Goal: Task Accomplishment & Management: Use online tool/utility

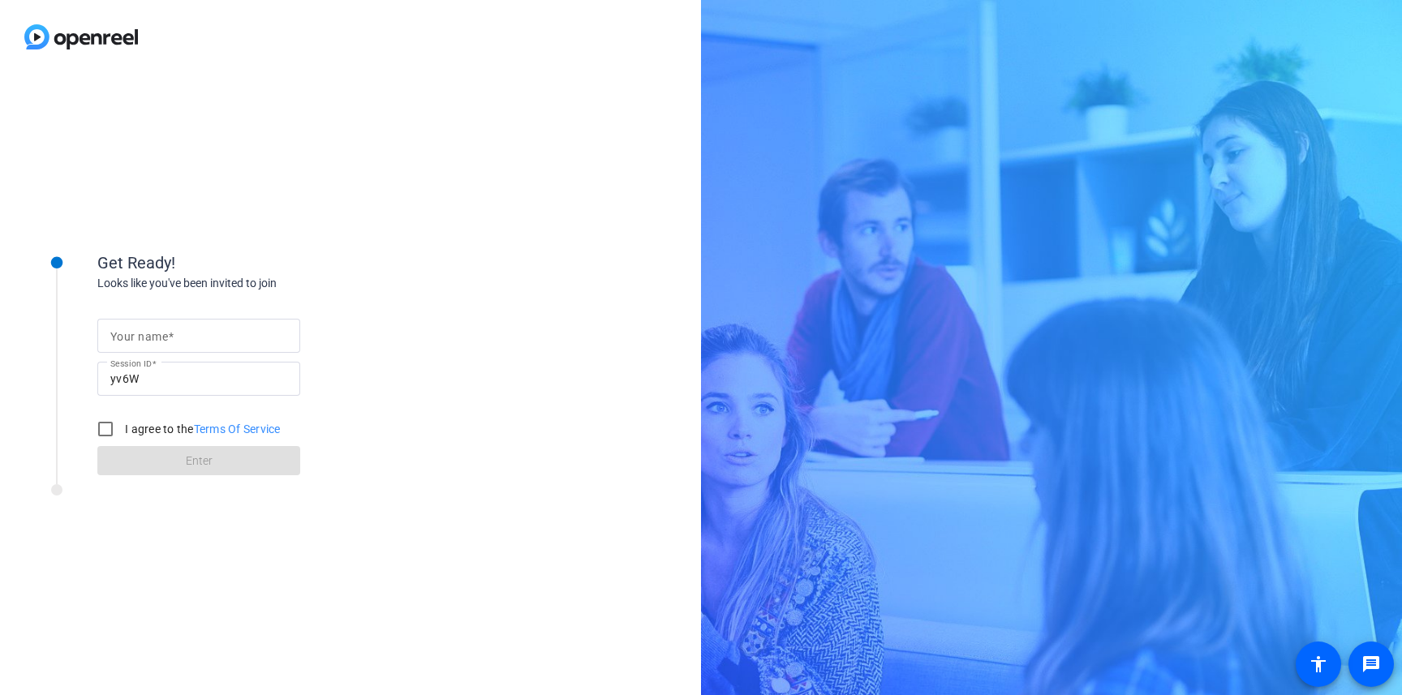
click at [170, 339] on span at bounding box center [171, 336] width 6 height 13
click at [170, 339] on input "Your name" at bounding box center [198, 335] width 177 height 19
type input "AlexDerhacobian"
click at [105, 417] on input "I agree to the Terms Of Service" at bounding box center [105, 429] width 32 height 32
checkbox input "true"
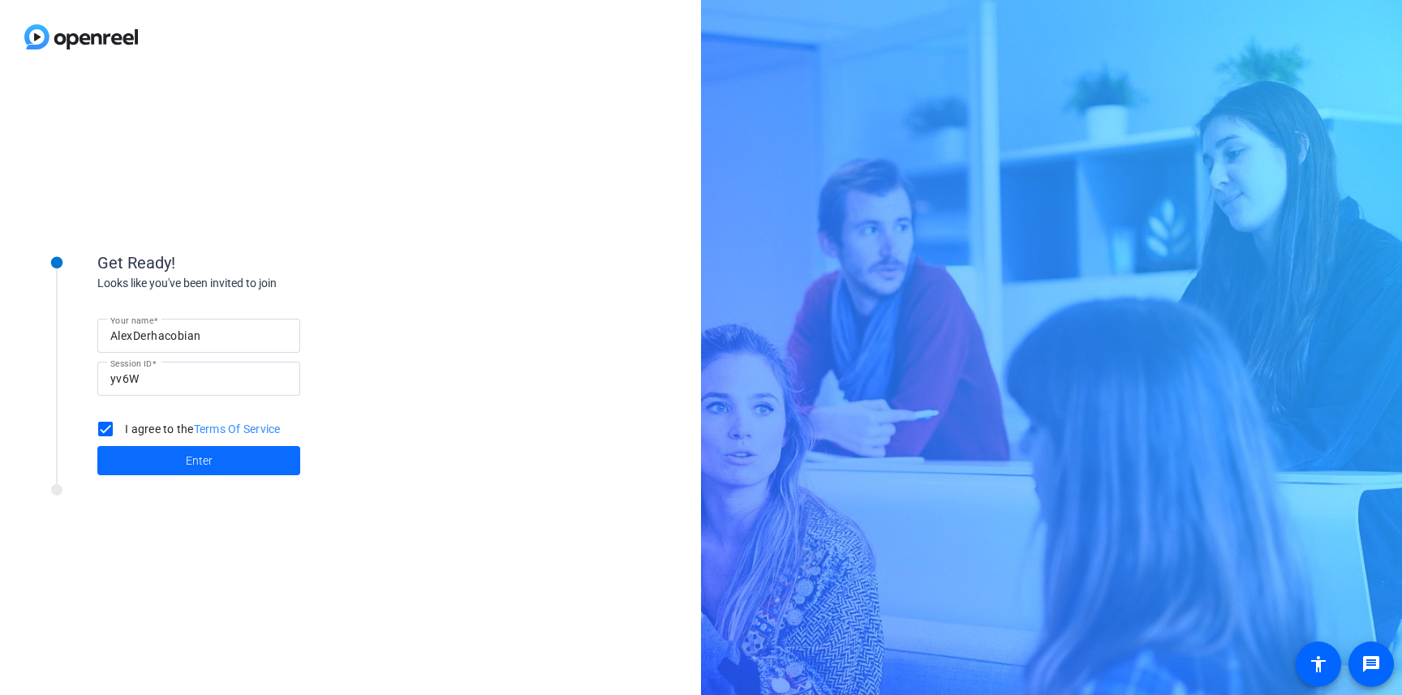
click at [136, 460] on span at bounding box center [198, 460] width 203 height 39
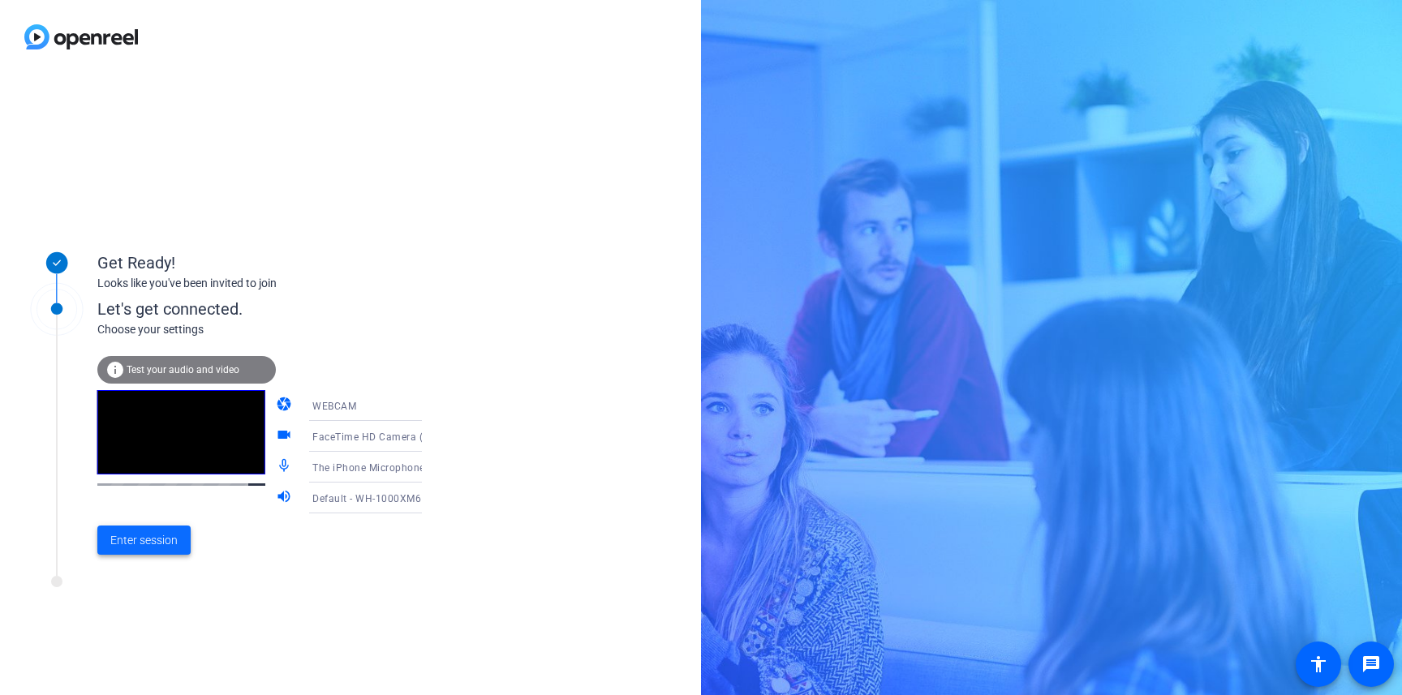
click at [144, 537] on span "Enter session" at bounding box center [143, 540] width 67 height 17
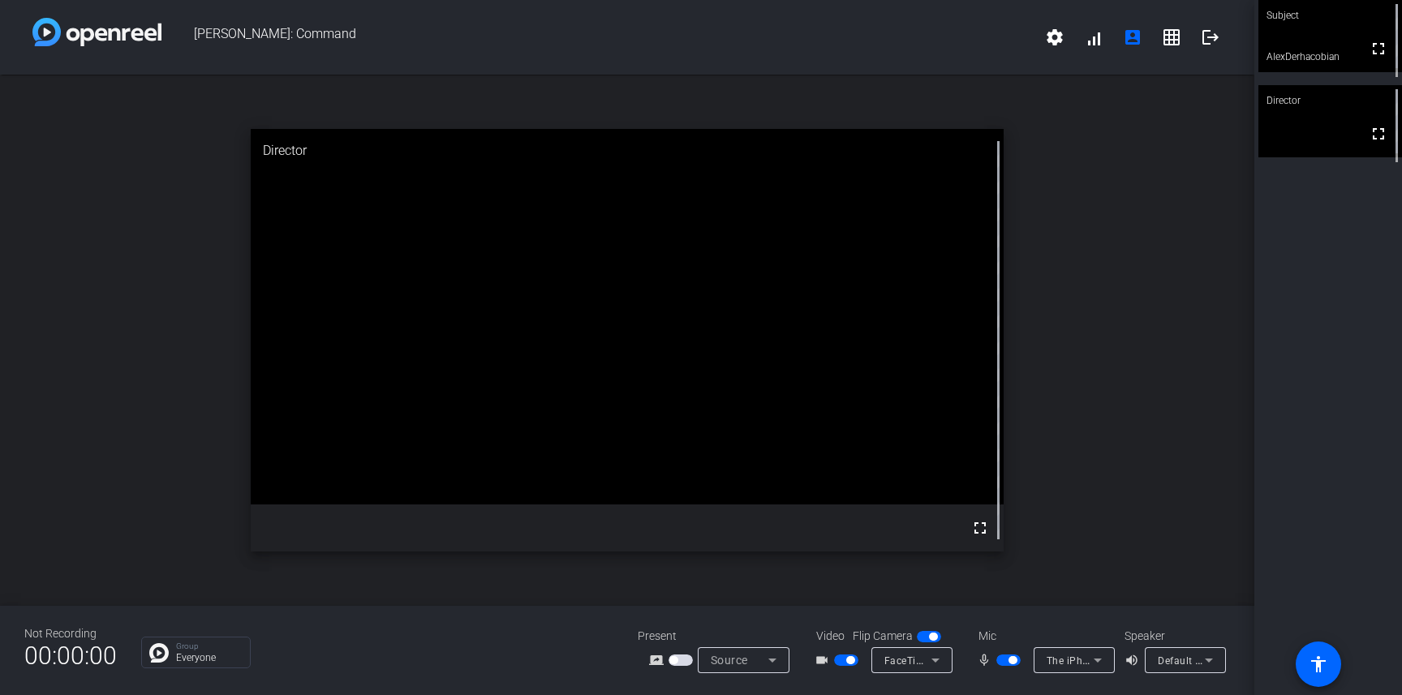
click at [1307, 291] on div "Subject fullscreen AlexDerhacobian Director fullscreen" at bounding box center [1329, 347] width 148 height 695
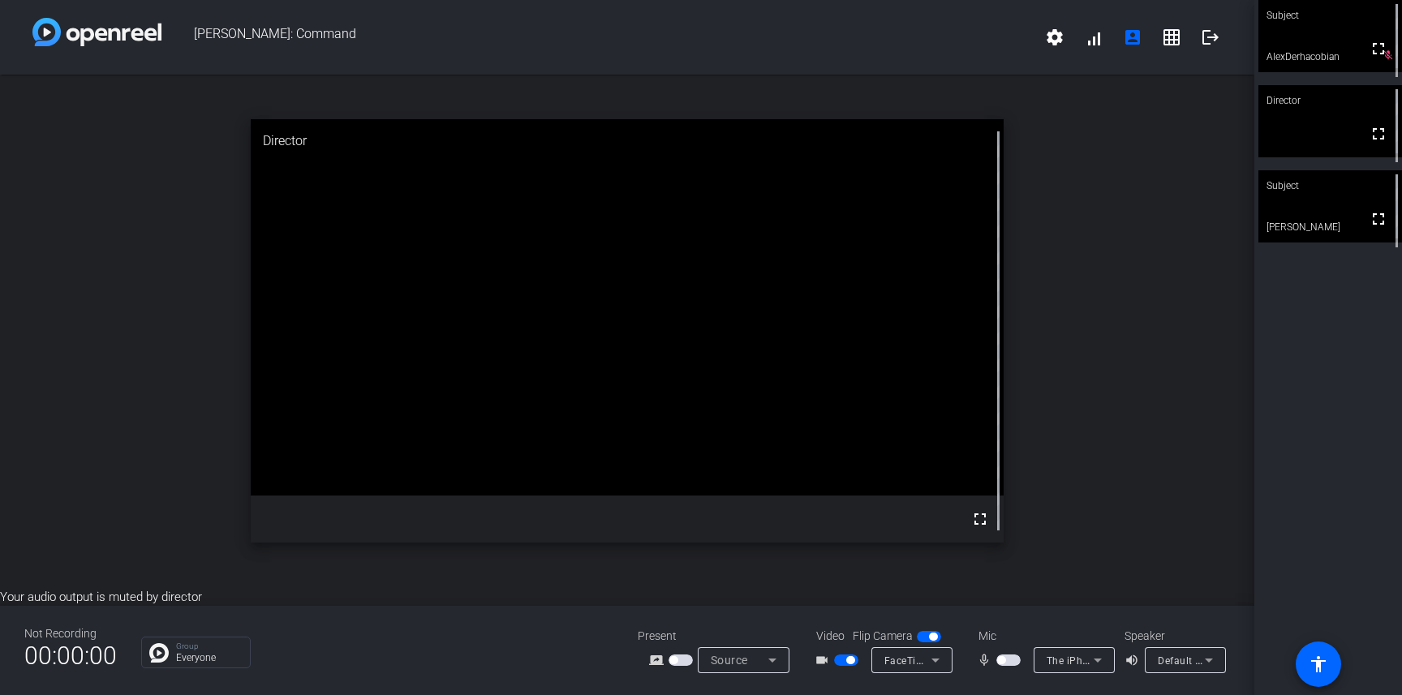
click at [675, 662] on span "button" at bounding box center [673, 660] width 8 height 8
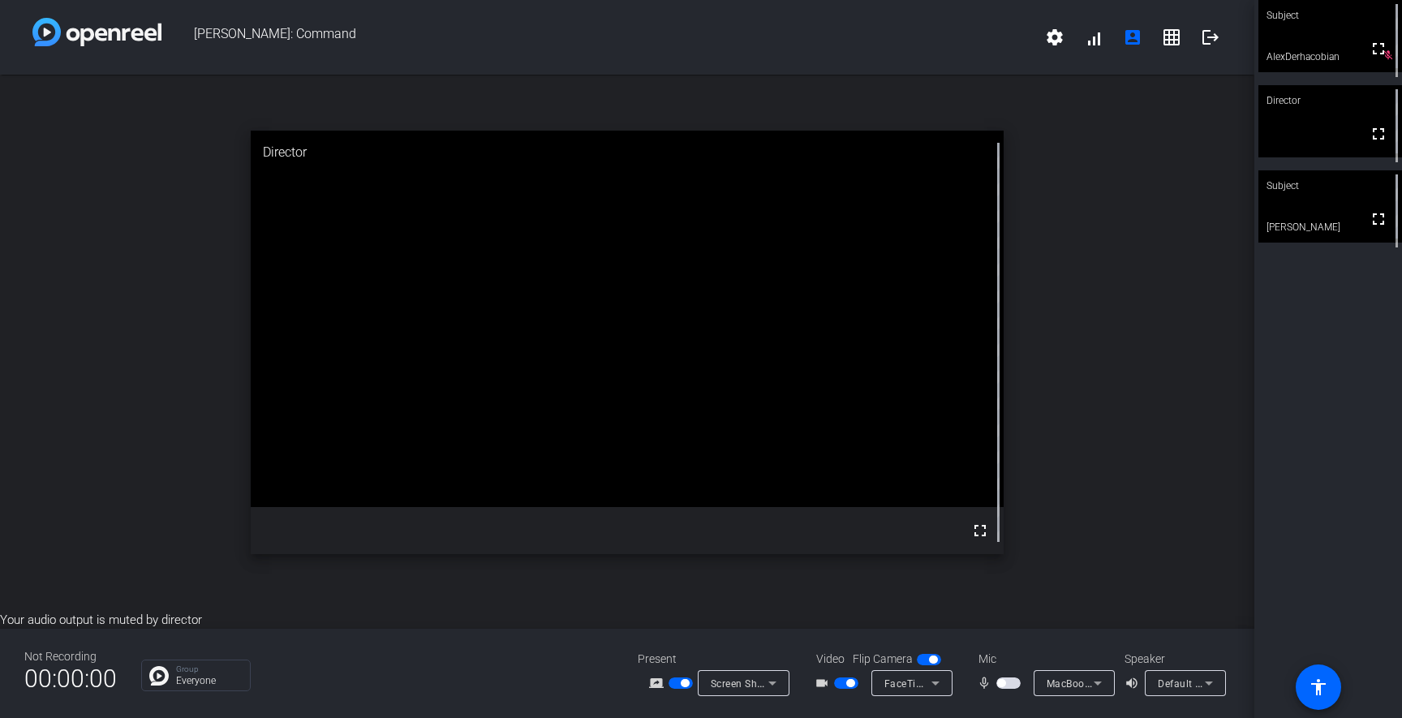
click at [1069, 287] on div "open_in_new Director fullscreen" at bounding box center [627, 343] width 1255 height 536
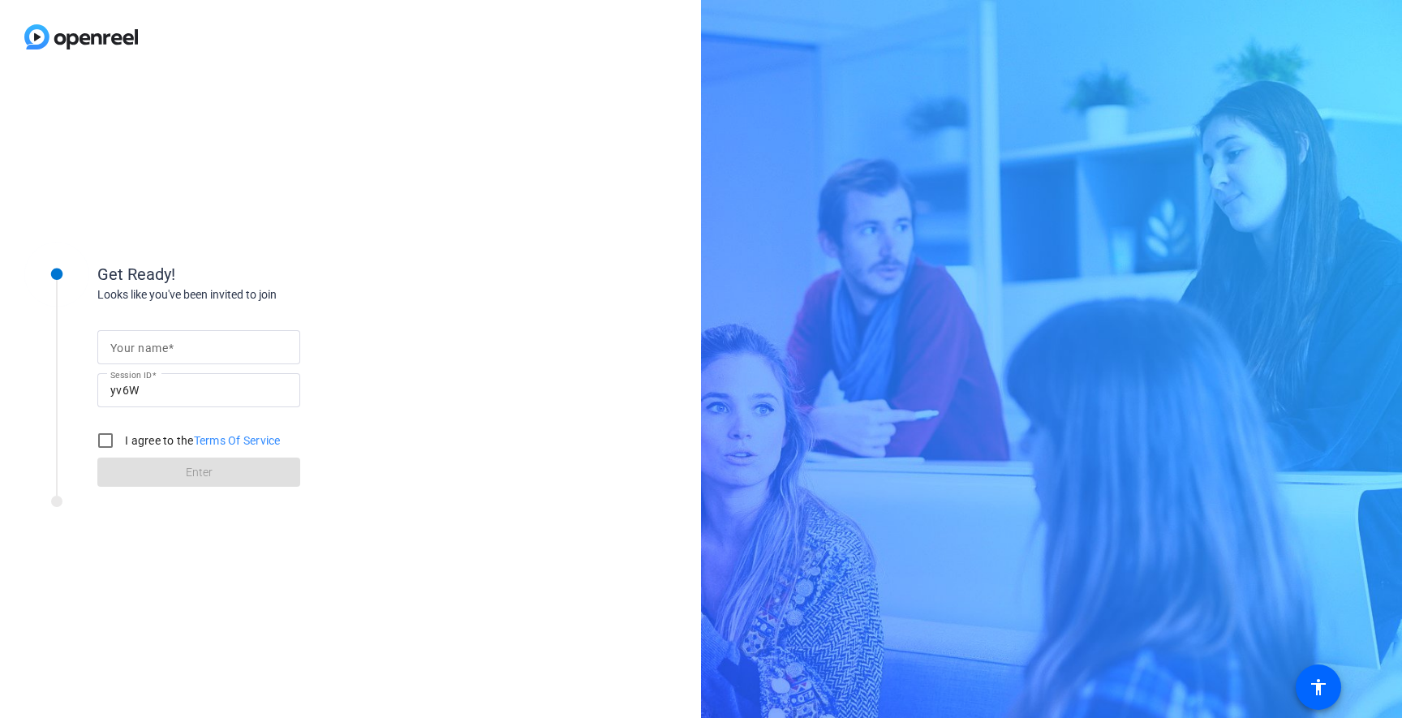
click at [217, 326] on form "Your name Session ID yv6W I agree to the Terms Of Service Enter" at bounding box center [198, 404] width 203 height 166
click at [217, 349] on input "Your name" at bounding box center [198, 347] width 177 height 19
type input "A"
type input "AlexDerhacobian"
click at [131, 435] on label "I agree to the Terms Of Service" at bounding box center [201, 441] width 159 height 16
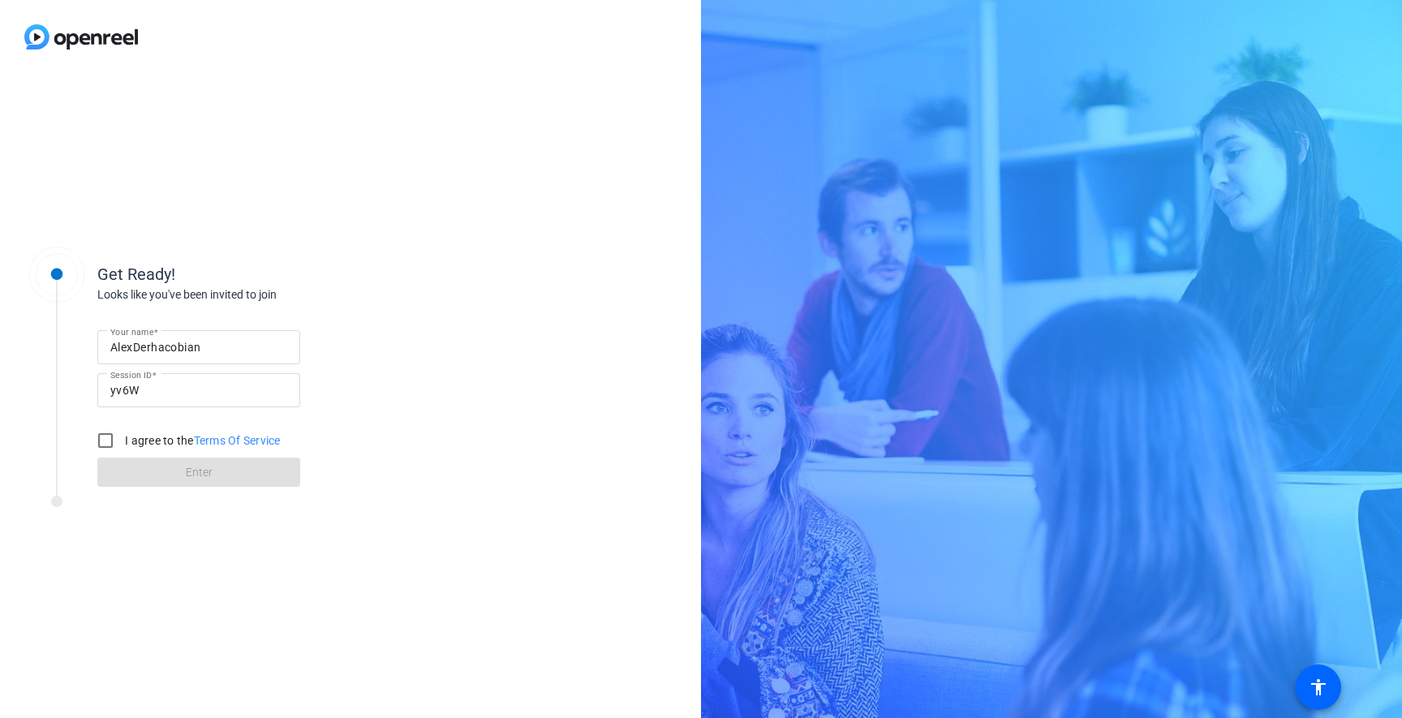
click at [122, 435] on input "I agree to the Terms Of Service" at bounding box center [105, 440] width 32 height 32
checkbox input "true"
click at [151, 471] on span at bounding box center [198, 472] width 203 height 39
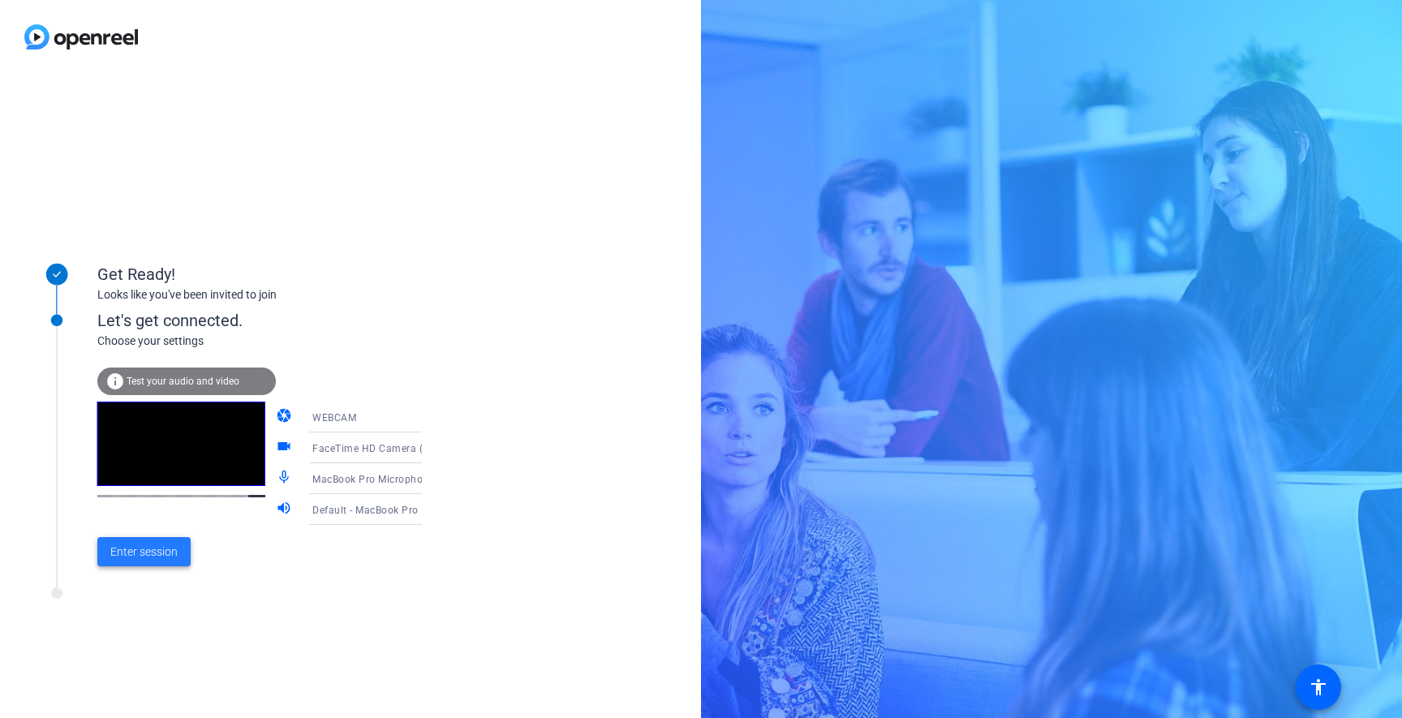
click at [166, 556] on span "Enter session" at bounding box center [143, 552] width 67 height 17
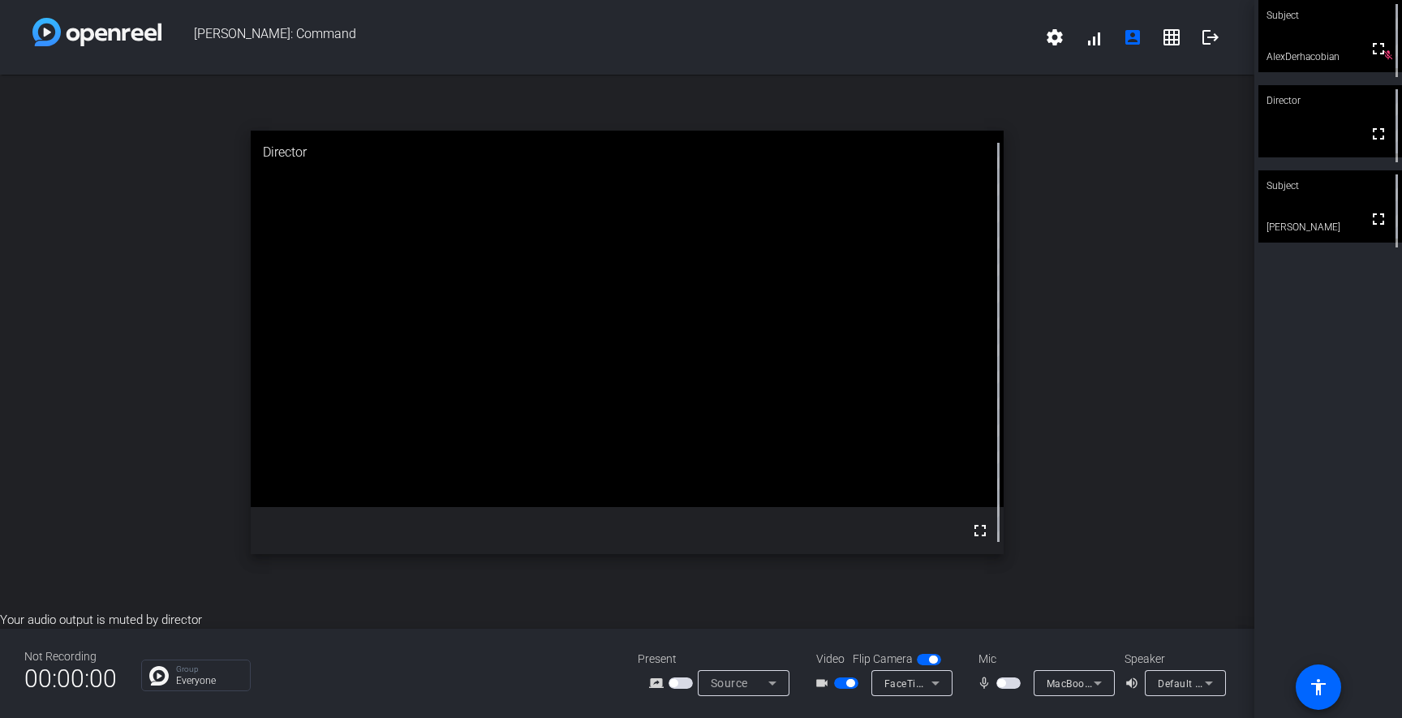
click at [676, 684] on span "button" at bounding box center [673, 683] width 8 height 8
